Goal: Task Accomplishment & Management: Use online tool/utility

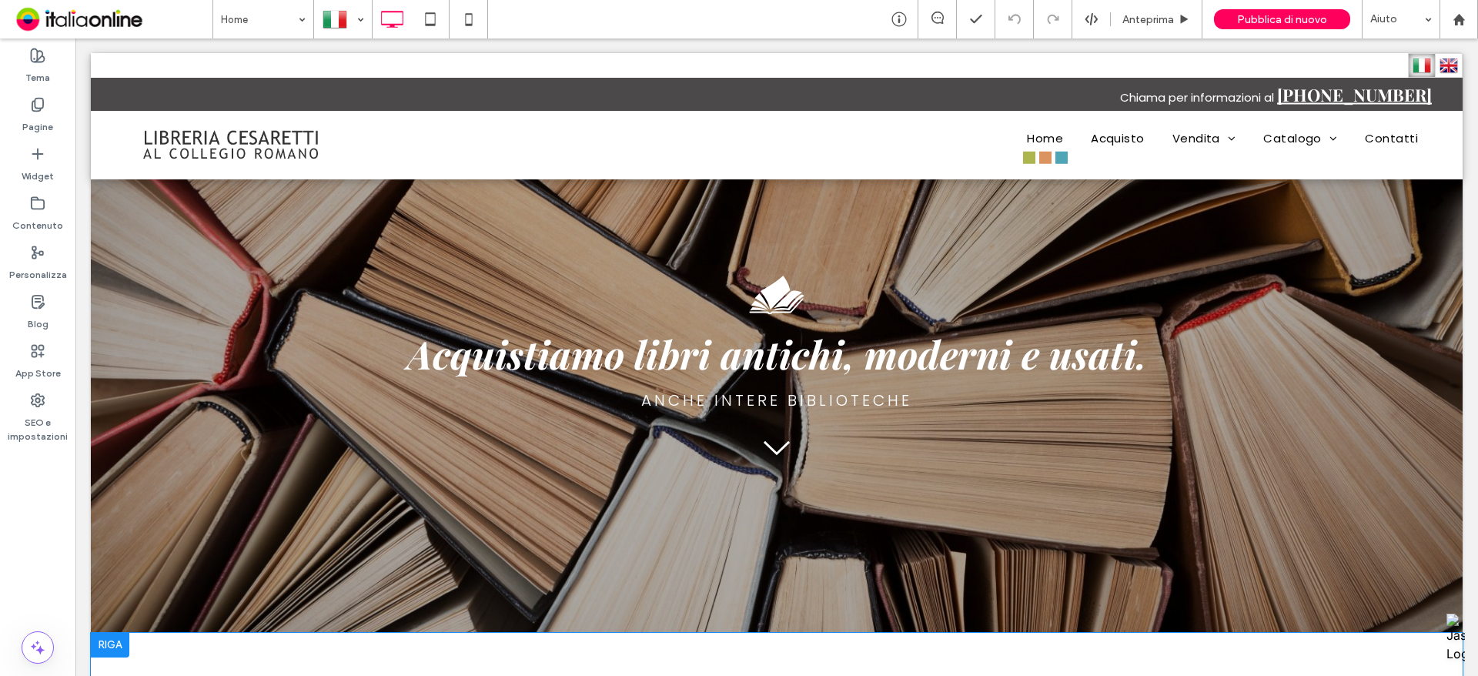
scroll to position [385, 0]
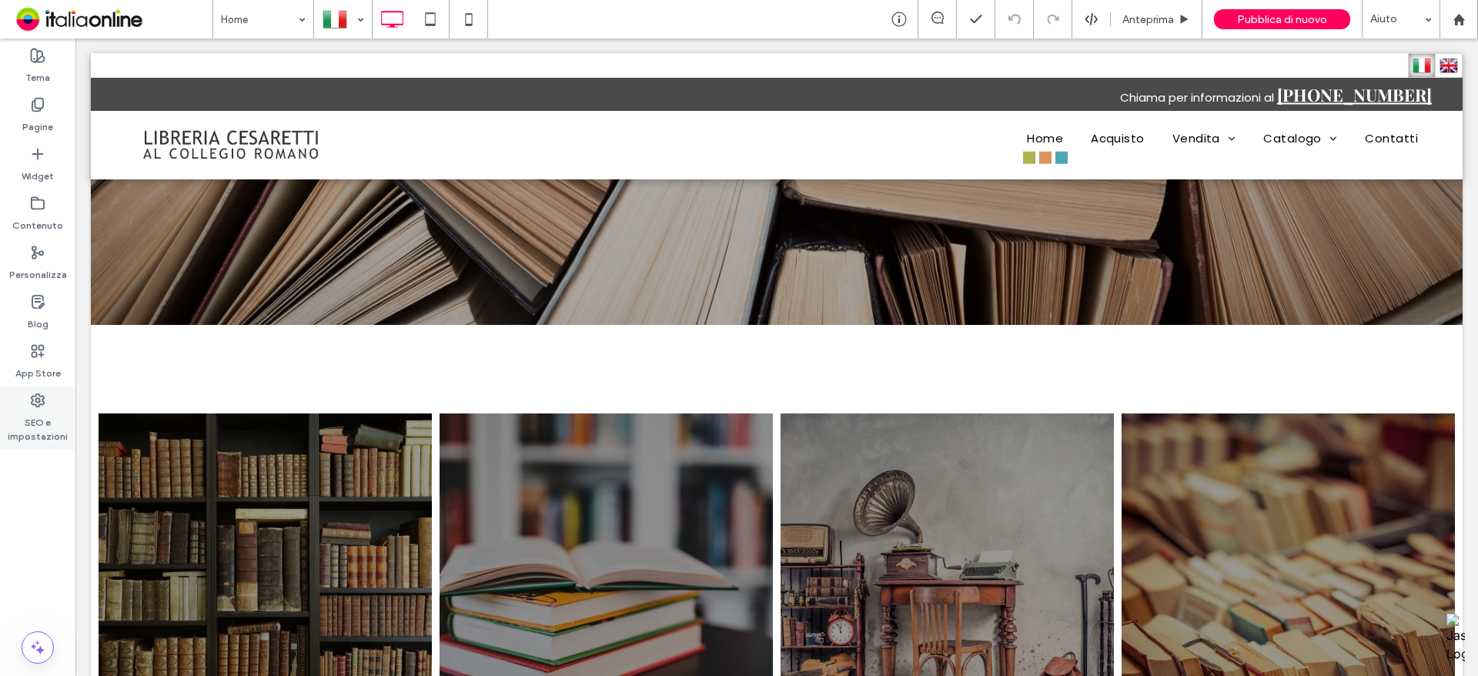
click at [36, 422] on label "SEO e impostazioni" at bounding box center [37, 425] width 75 height 35
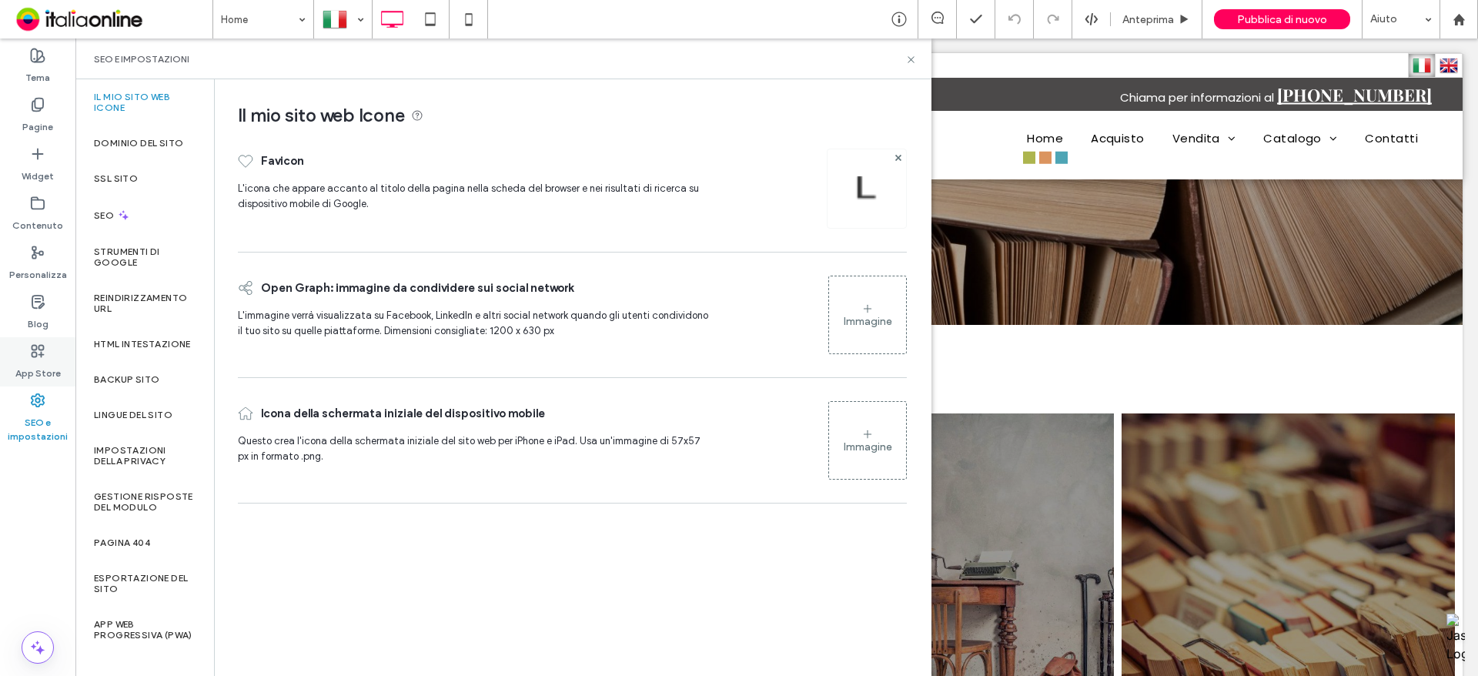
click at [38, 365] on label "App Store" at bounding box center [37, 370] width 45 height 22
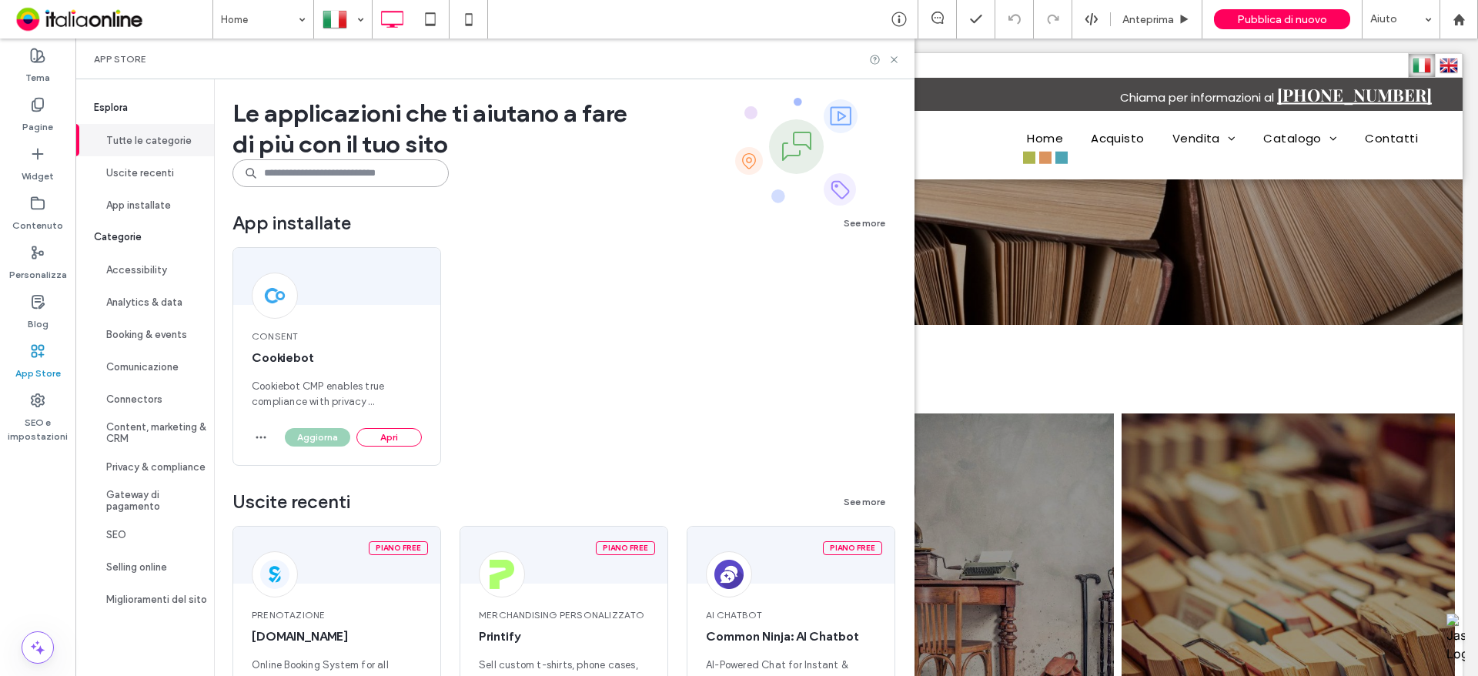
click at [338, 171] on input at bounding box center [340, 173] width 216 height 28
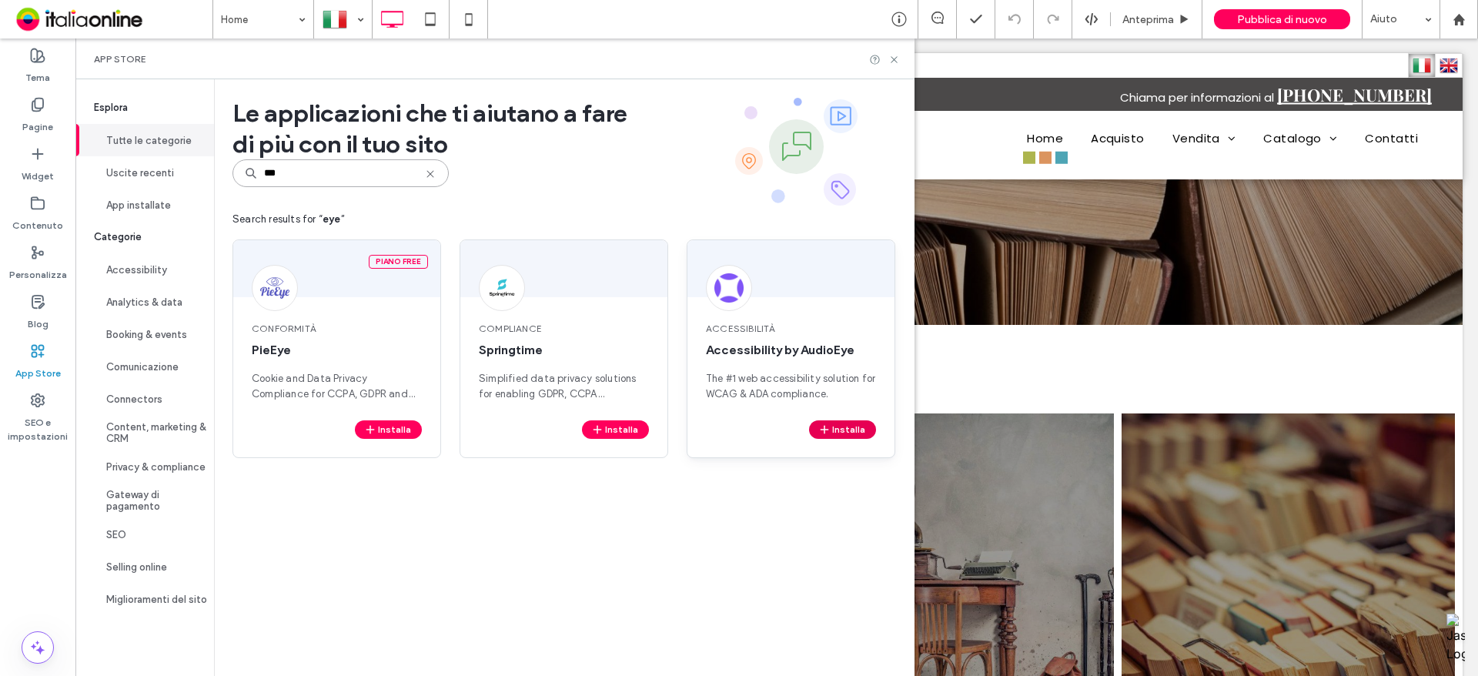
type input "***"
click at [854, 429] on button "Installa" at bounding box center [842, 429] width 67 height 18
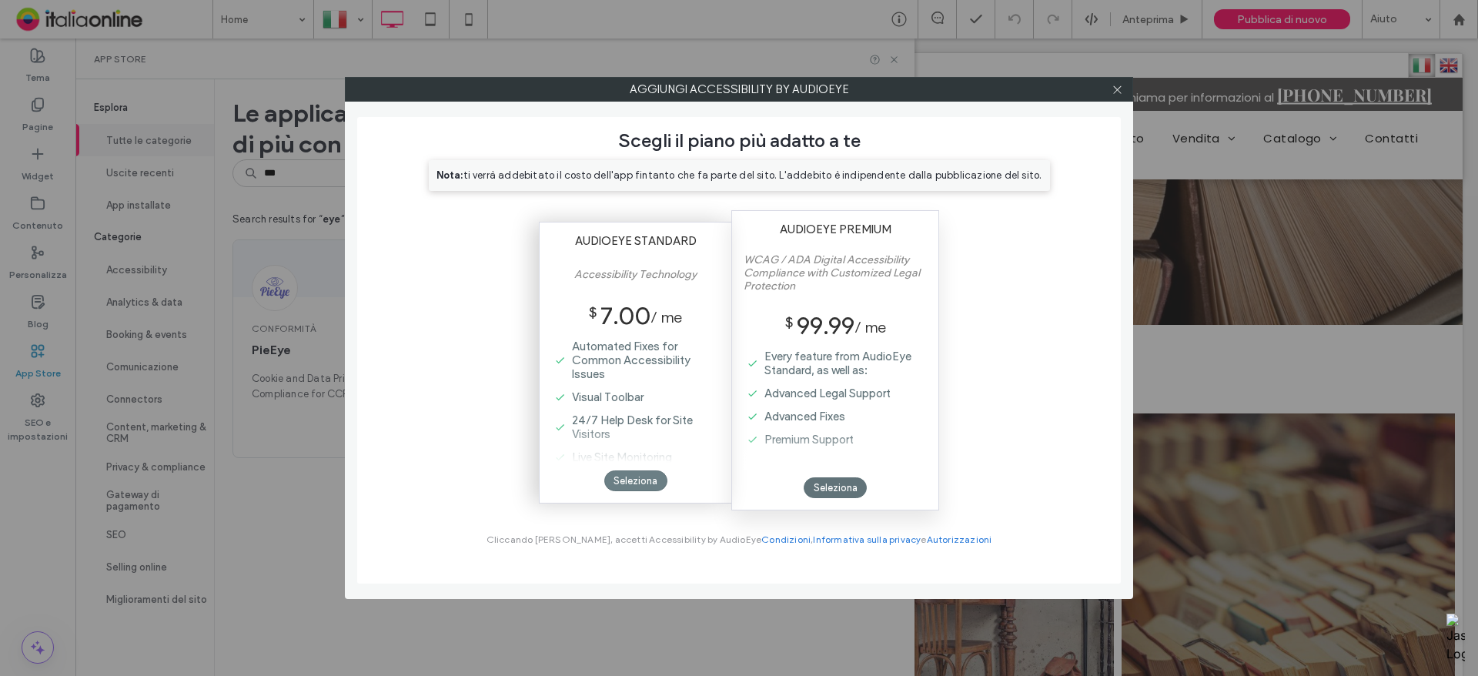
click at [629, 482] on div "Seleziona" at bounding box center [635, 480] width 63 height 21
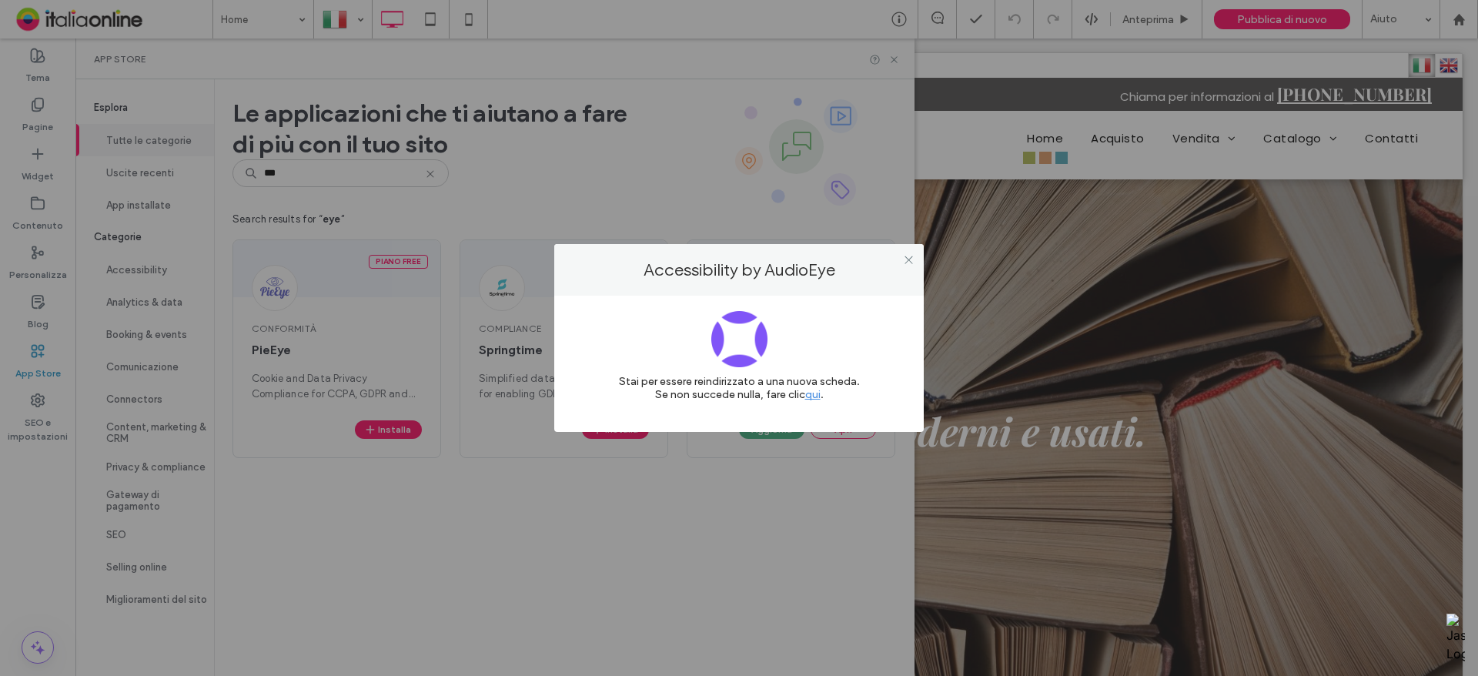
scroll to position [0, 0]
drag, startPoint x: 905, startPoint y: 258, endPoint x: 867, endPoint y: 126, distance: 137.1
click at [905, 258] on icon at bounding box center [909, 260] width 12 height 12
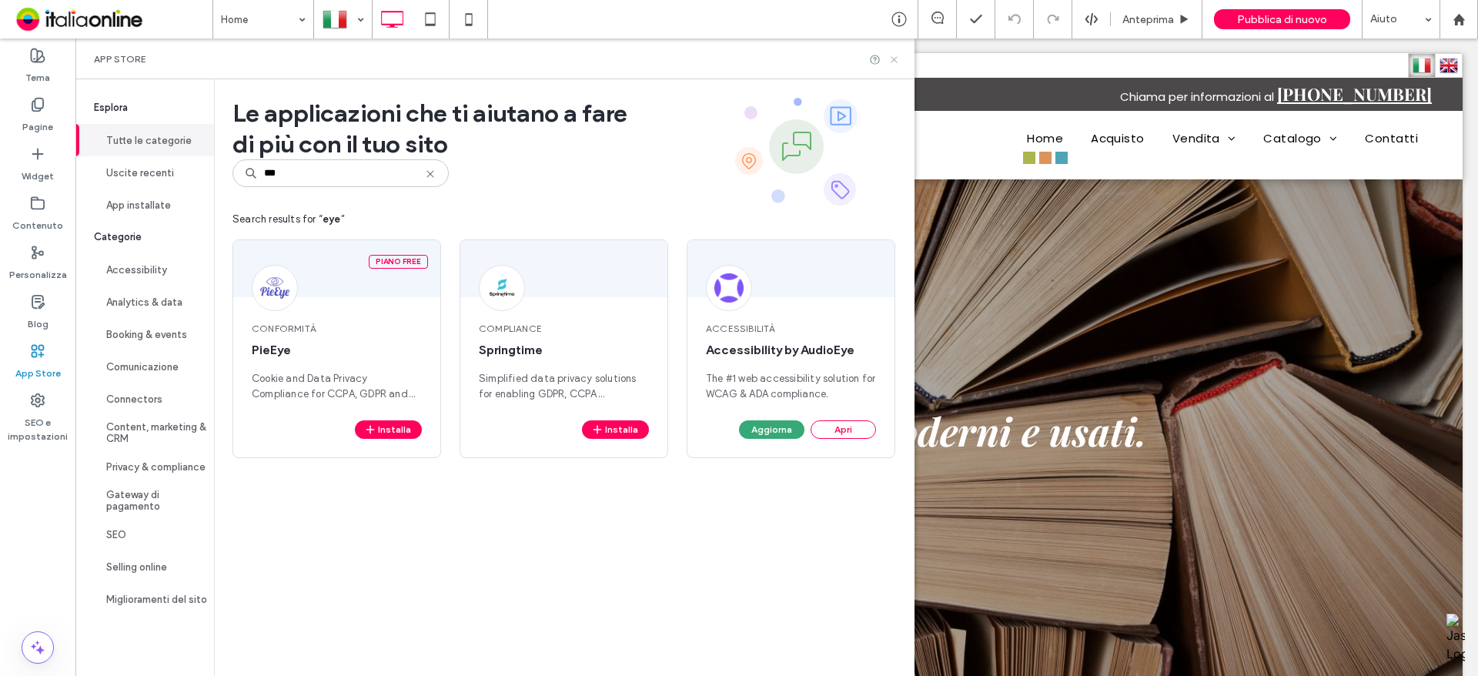
click at [894, 58] on icon at bounding box center [894, 60] width 12 height 12
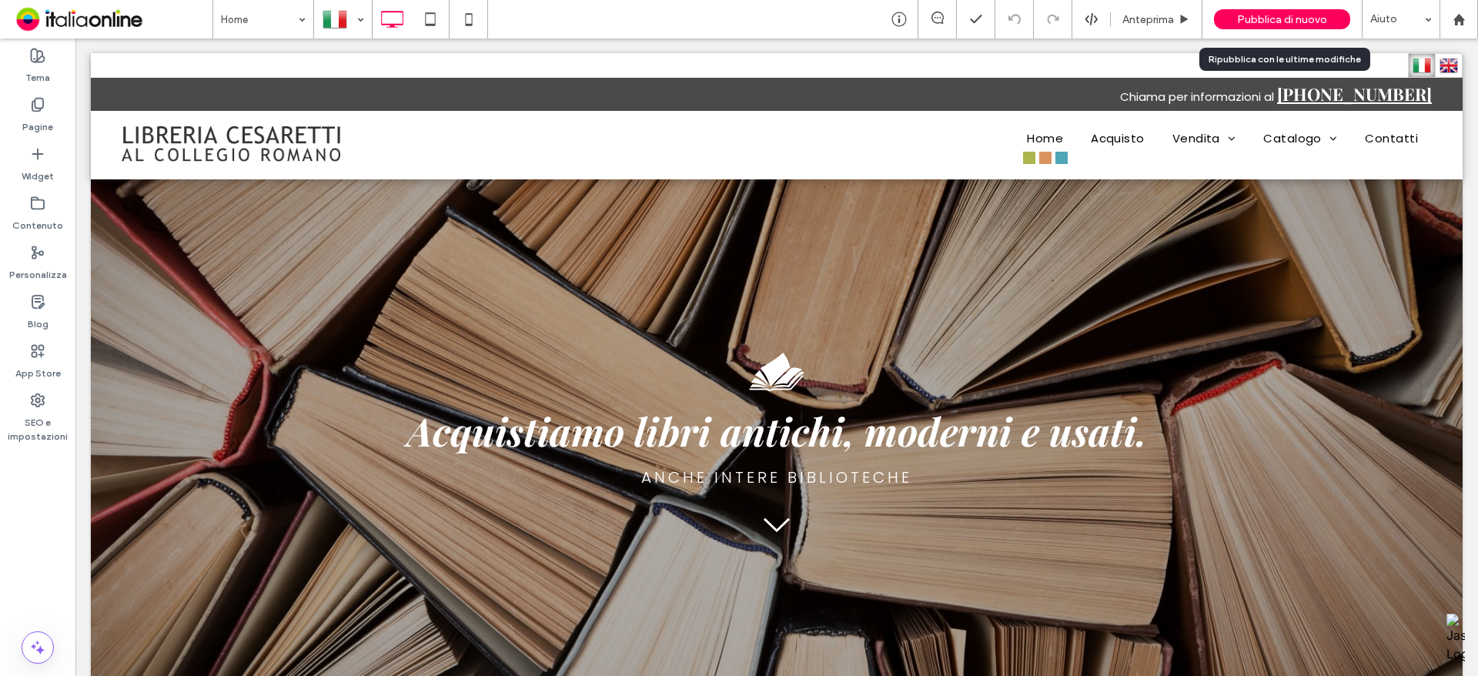
click at [1272, 13] on span "Pubblica di nuovo" at bounding box center [1282, 19] width 90 height 13
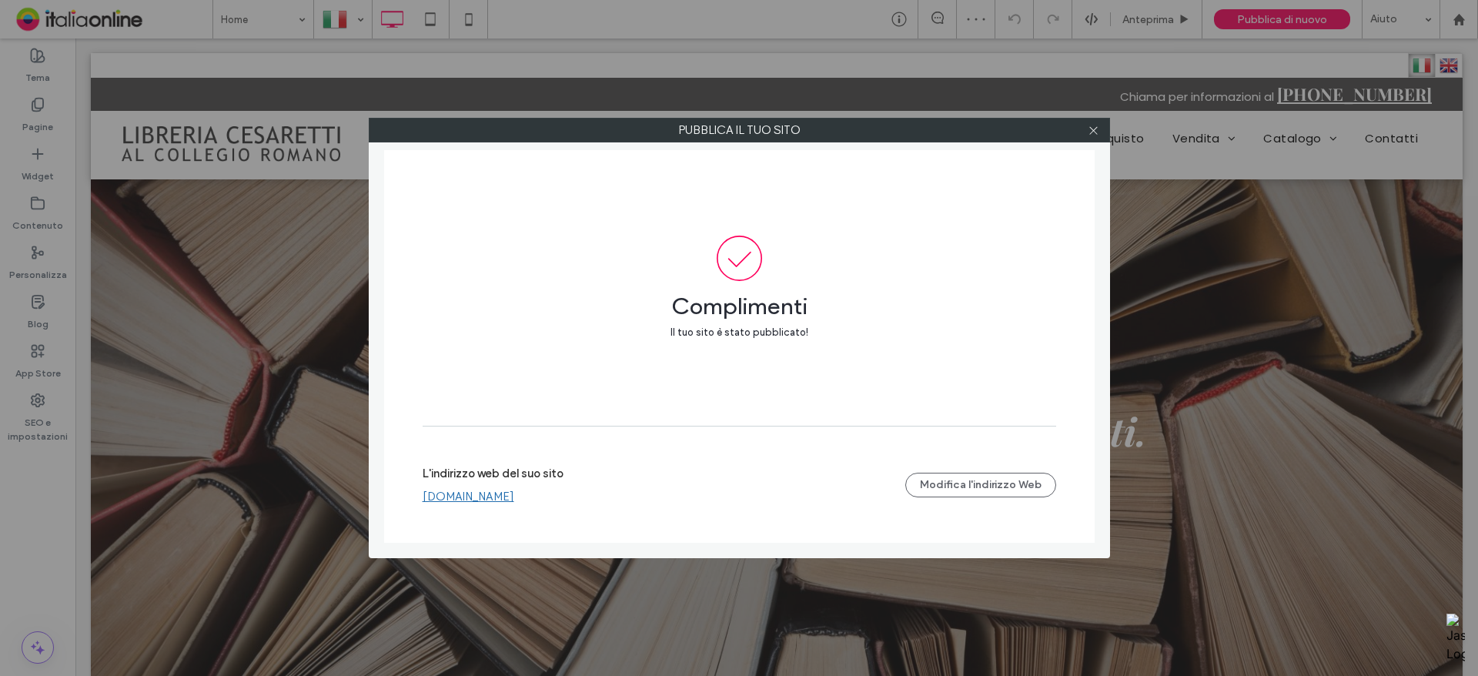
click at [499, 498] on link "[DOMAIN_NAME]" at bounding box center [469, 497] width 92 height 14
click at [502, 495] on link "[DOMAIN_NAME]" at bounding box center [469, 497] width 92 height 14
click at [1094, 133] on icon at bounding box center [1094, 131] width 12 height 12
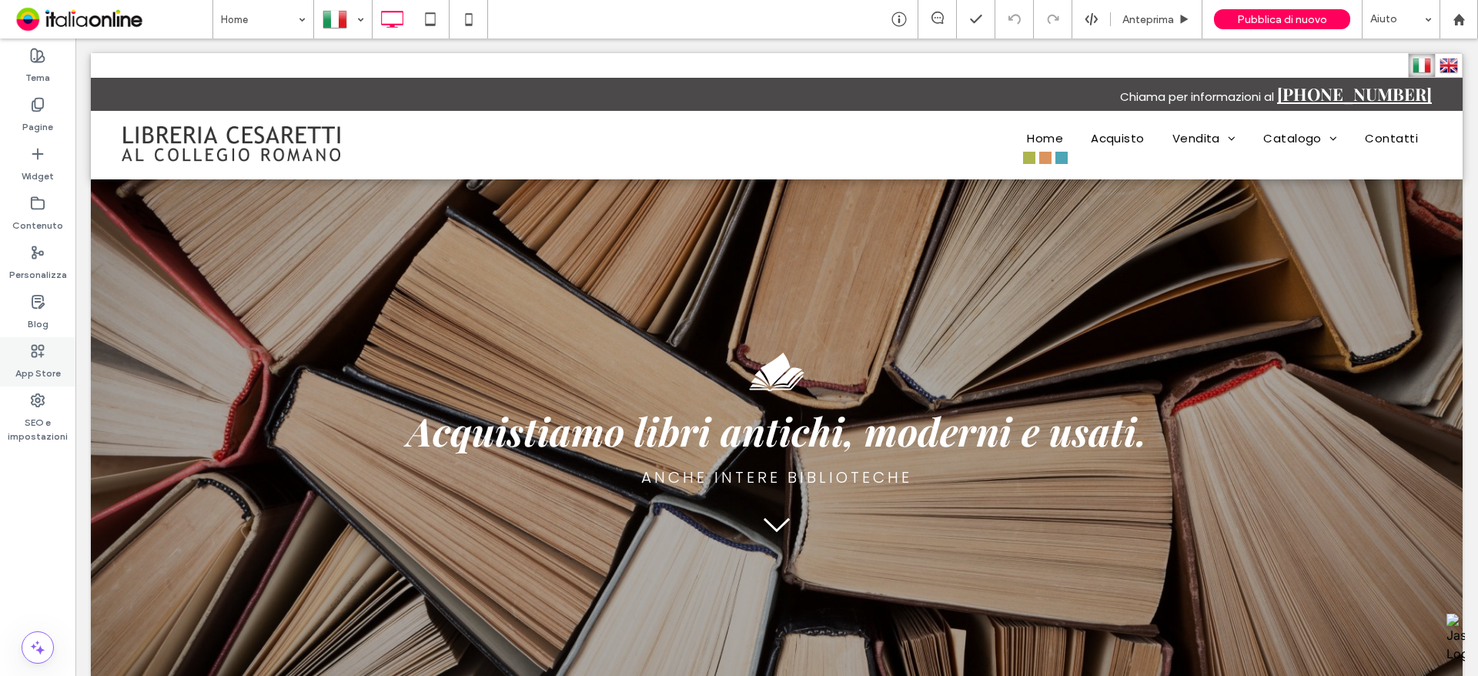
click at [34, 376] on label "App Store" at bounding box center [37, 370] width 45 height 22
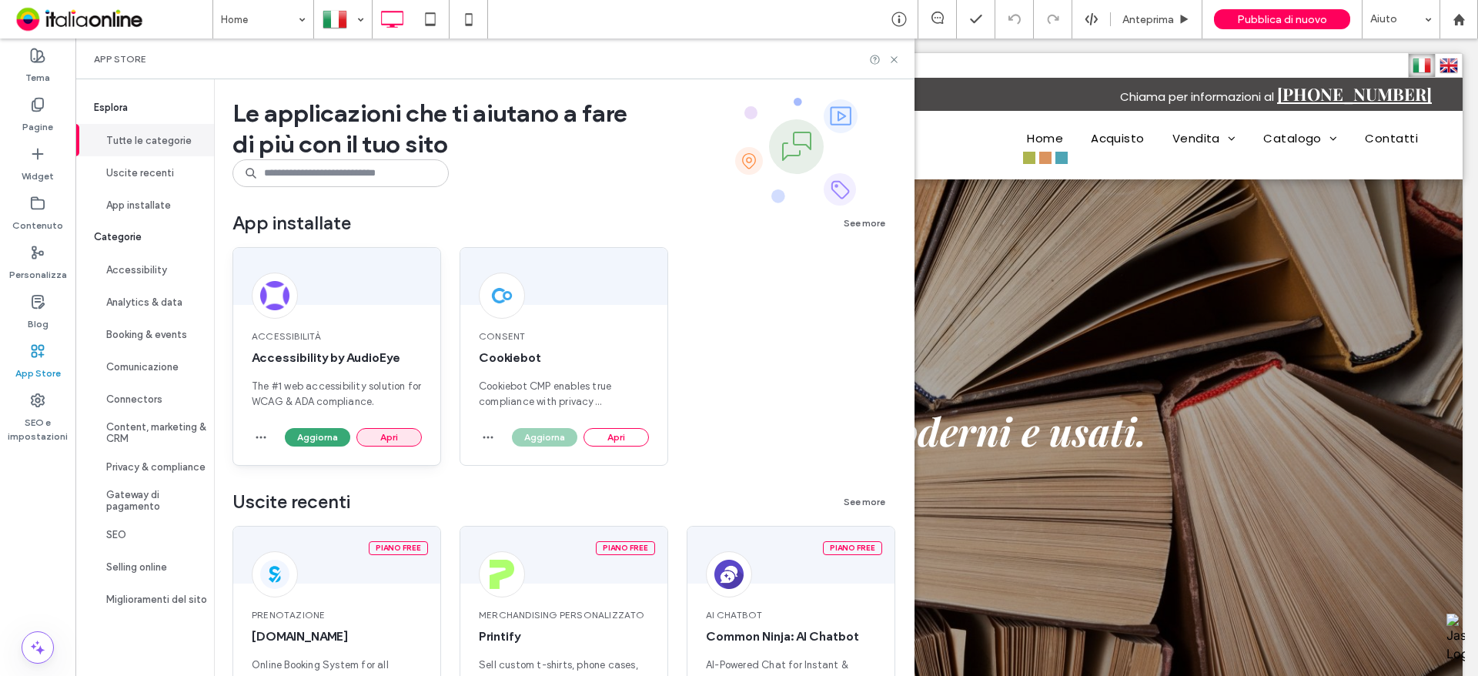
click at [395, 439] on button "Apri" at bounding box center [388, 437] width 65 height 18
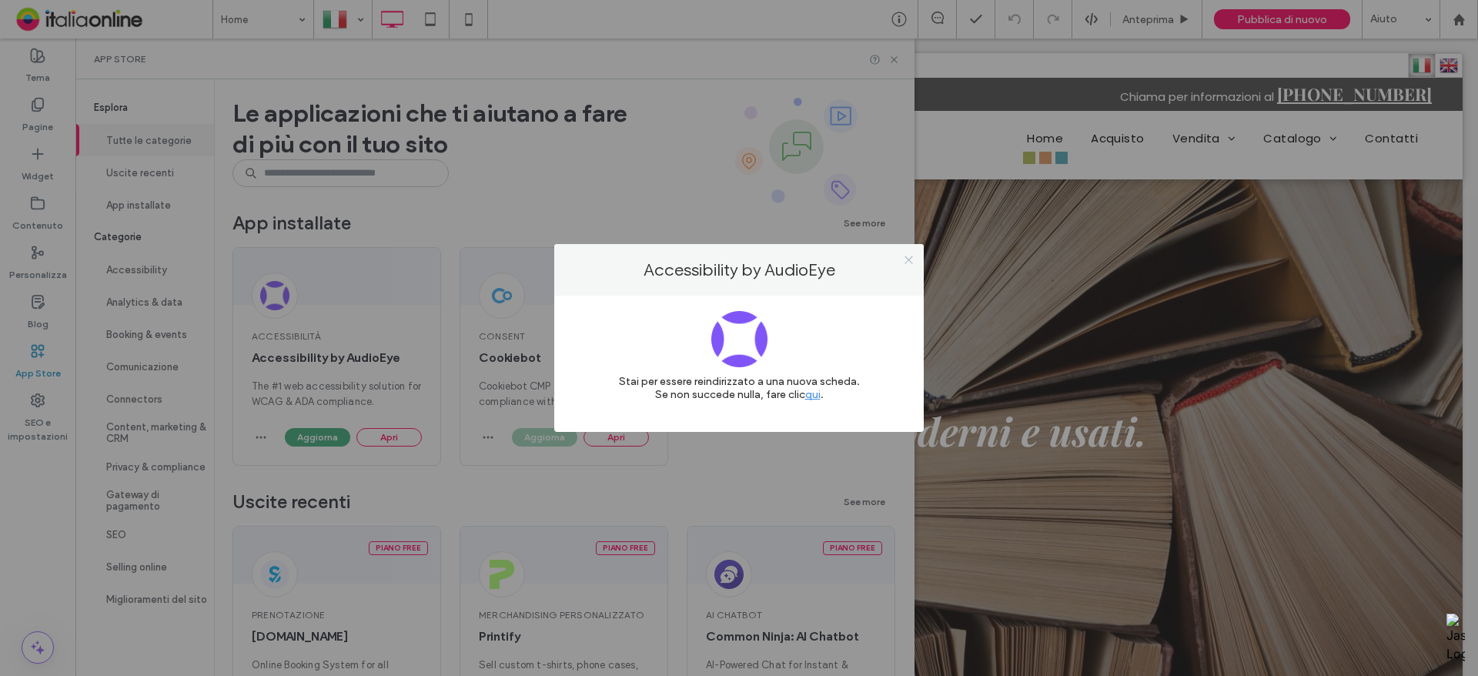
click at [907, 256] on icon at bounding box center [909, 260] width 12 height 12
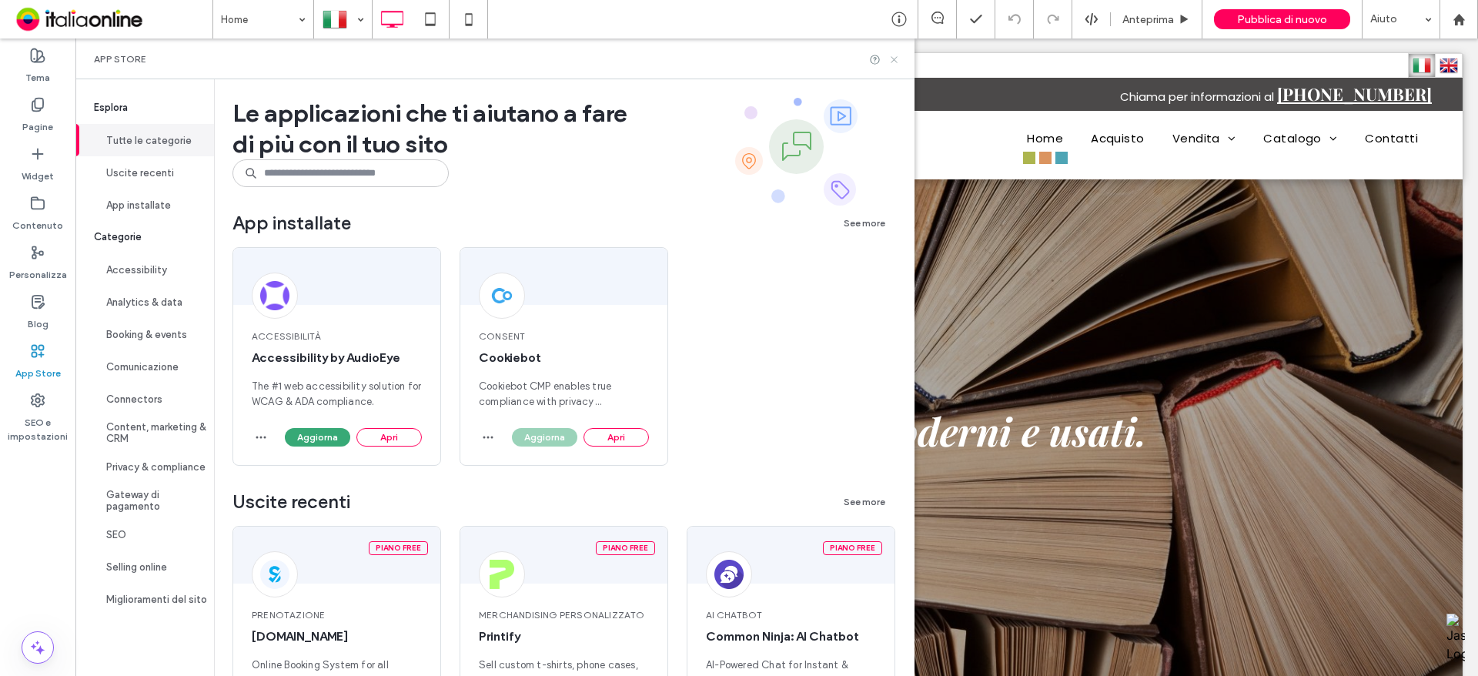
click at [900, 56] on icon at bounding box center [894, 60] width 12 height 12
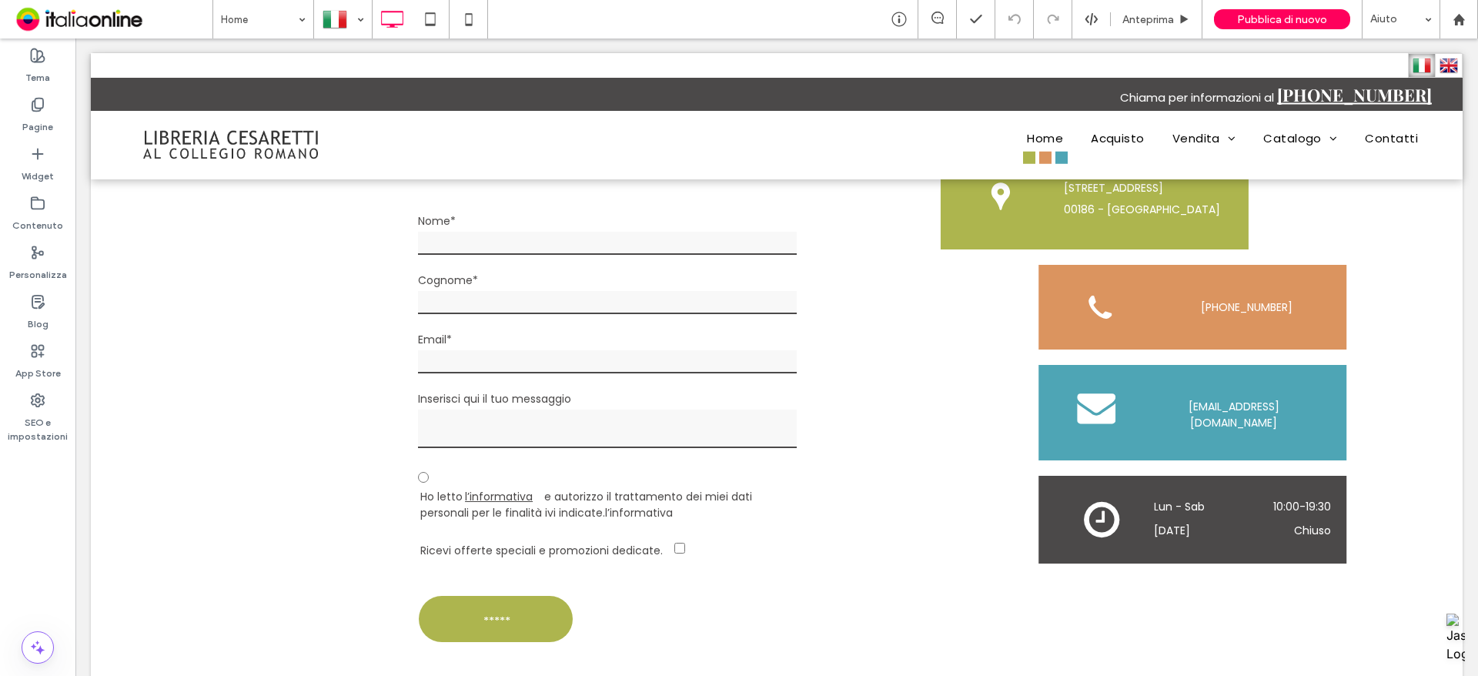
scroll to position [1462, 0]
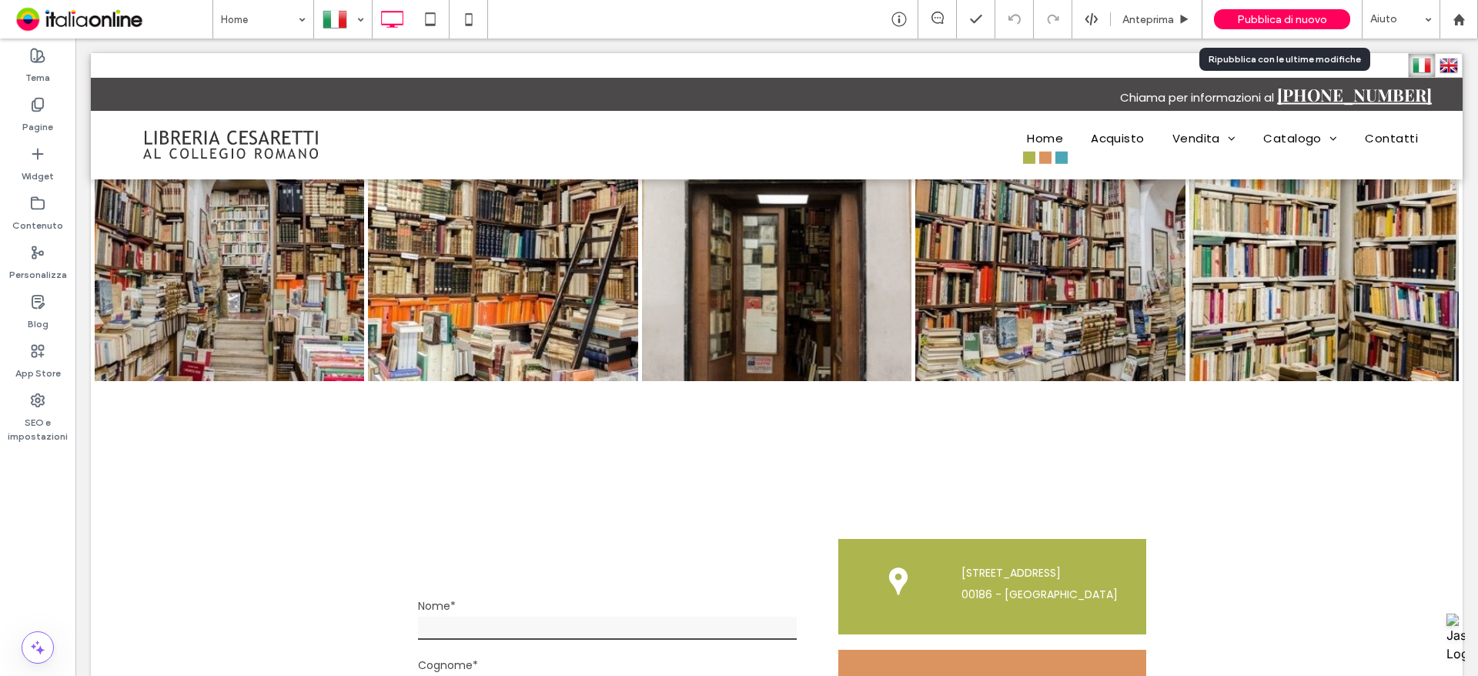
click at [1281, 16] on span "Pubblica di nuovo" at bounding box center [1282, 19] width 90 height 13
